Goal: Task Accomplishment & Management: Manage account settings

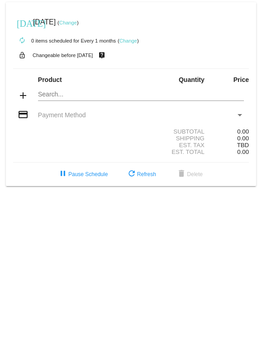
click at [47, 94] on mat-card "[DATE] [DATE] ( Change ) autorenew 0 items scheduled for Every 1 months ( Chang…" at bounding box center [131, 94] width 250 height 184
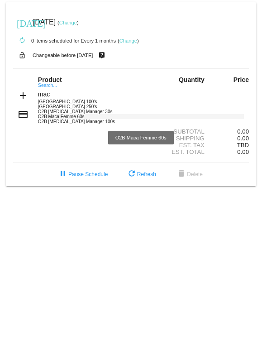
type input "mac"
click at [55, 118] on div "O2B Maca Femme 60s" at bounding box center [141, 116] width 206 height 5
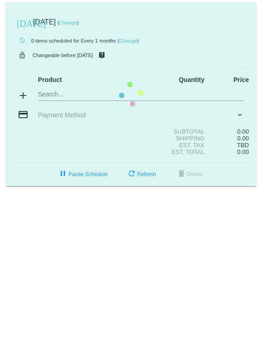
click at [55, 118] on mat-card "[DATE] [DATE] ( Change ) autorenew 0 items scheduled for Every 1 months ( Chang…" at bounding box center [131, 94] width 250 height 184
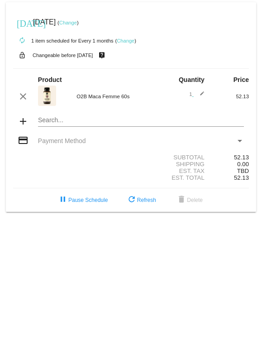
click at [55, 121] on mat-card "[DATE] [DATE] ( Change ) autorenew 1 item scheduled for Every 1 months ( Change…" at bounding box center [131, 106] width 250 height 209
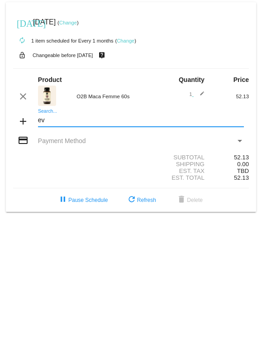
type input "e"
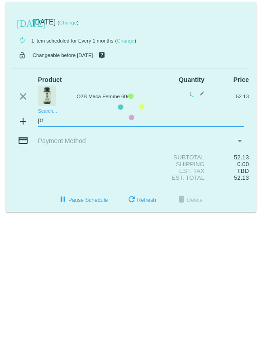
type input "p"
